Goal: Information Seeking & Learning: Stay updated

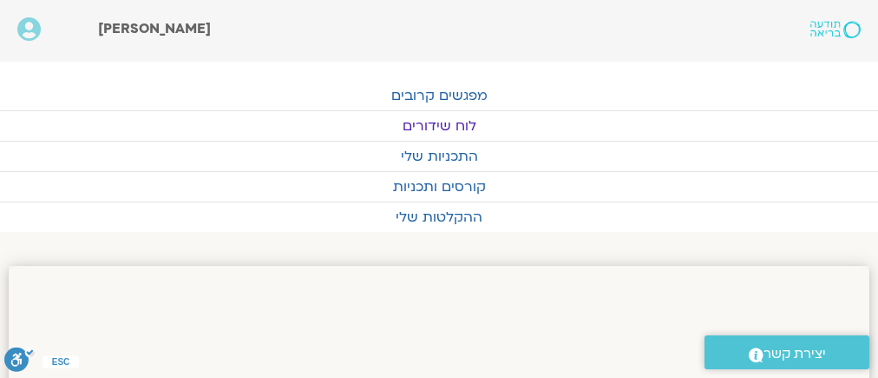
click at [425, 118] on link "לוח שידורים" at bounding box center [439, 126] width 878 height 30
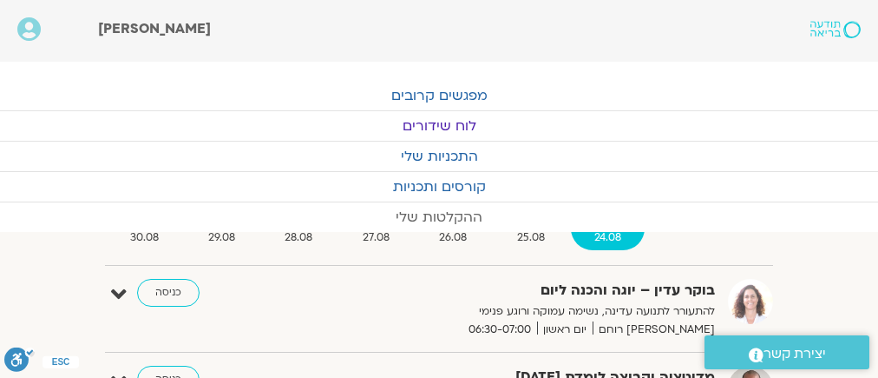
click at [522, 230] on link "ההקלטות שלי" at bounding box center [439, 217] width 878 height 30
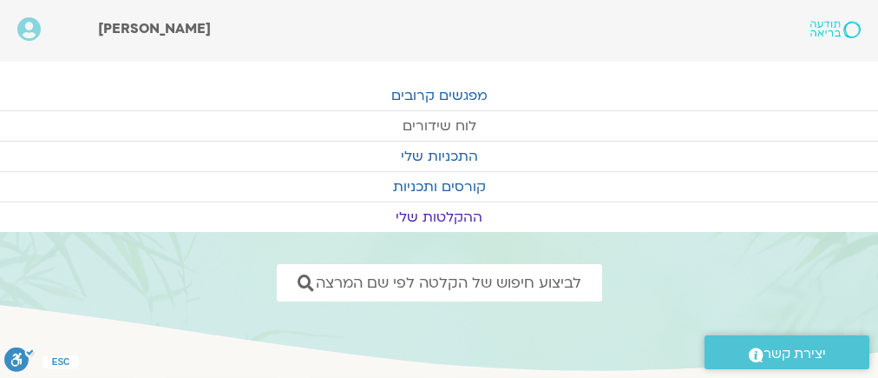
click at [434, 116] on link "לוח שידורים" at bounding box center [439, 126] width 878 height 30
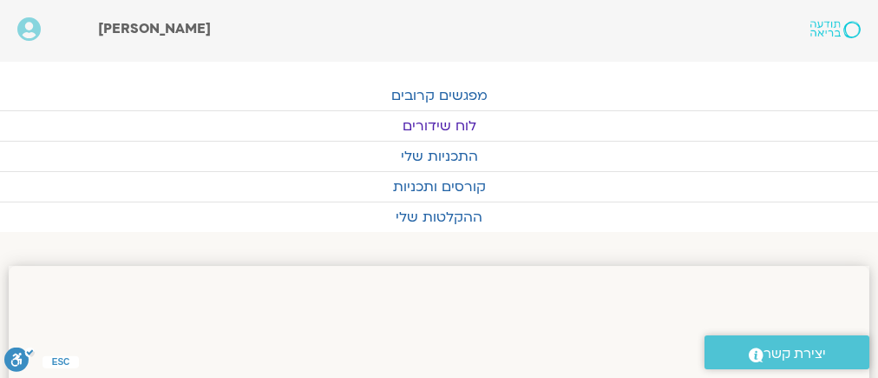
click at [434, 119] on link "לוח שידורים" at bounding box center [439, 126] width 878 height 30
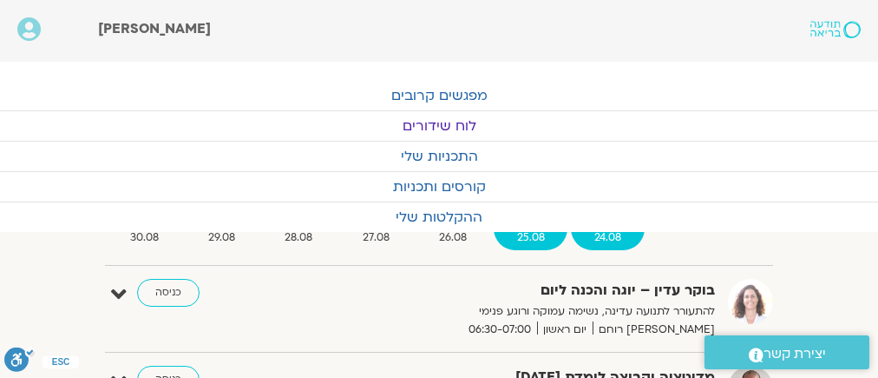
click at [524, 232] on span "25.08" at bounding box center [531, 237] width 74 height 18
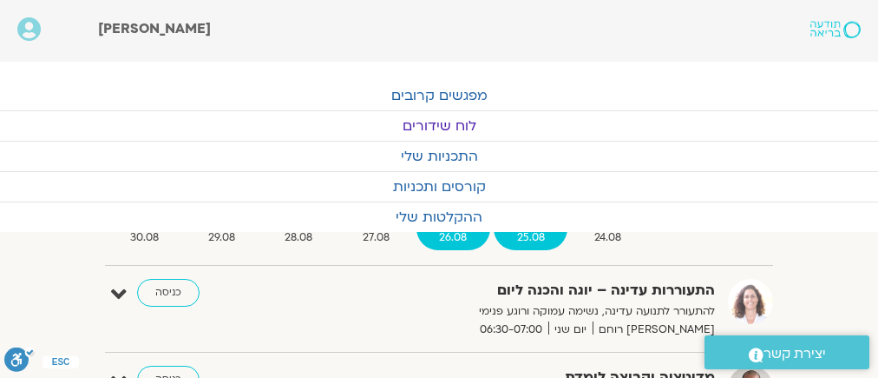
click at [444, 232] on span "26.08" at bounding box center [454, 237] width 74 height 18
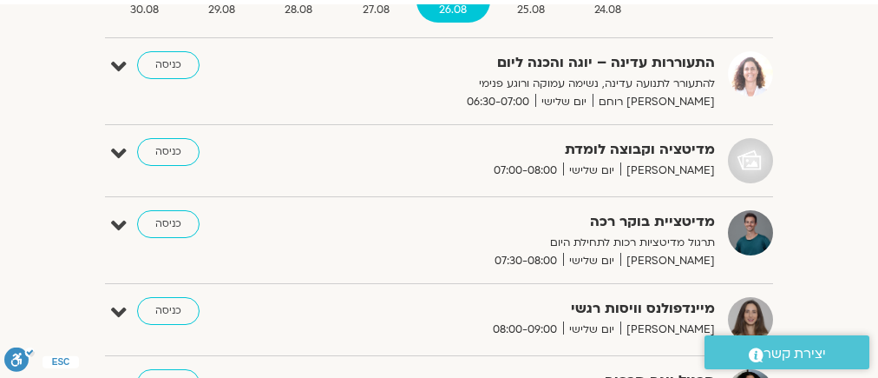
scroll to position [69, 0]
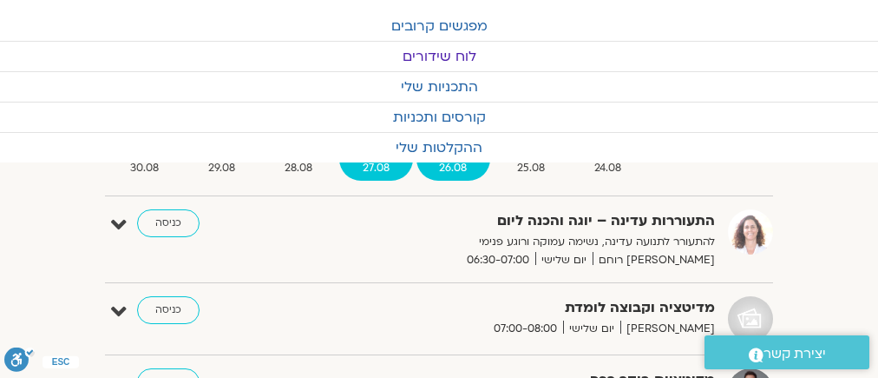
click at [371, 163] on span "27.08" at bounding box center [375, 168] width 73 height 18
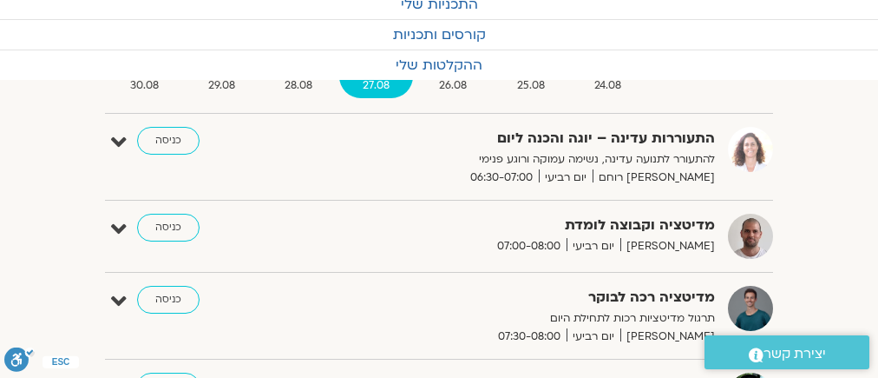
scroll to position [0, 0]
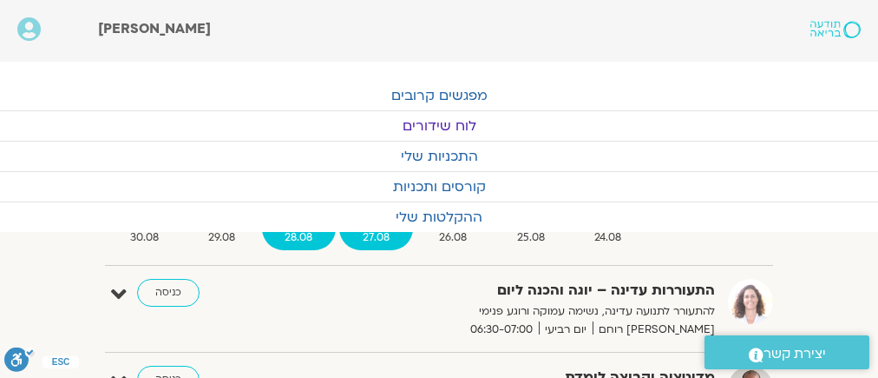
click at [294, 231] on span "28.08" at bounding box center [299, 237] width 74 height 18
click at [222, 230] on link "ההקלטות שלי" at bounding box center [439, 217] width 878 height 30
